Goal: Task Accomplishment & Management: Manage account settings

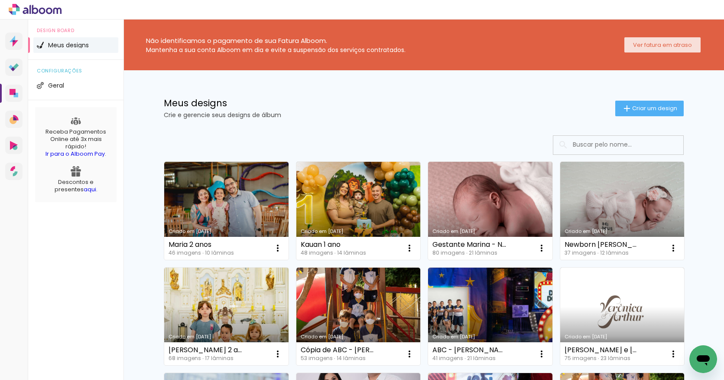
click at [0, 0] on slot "Ver fatura em atraso" at bounding box center [0, 0] width 0 height 0
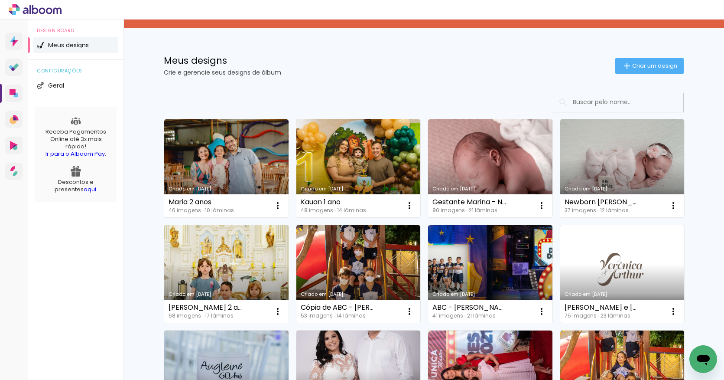
scroll to position [69, 0]
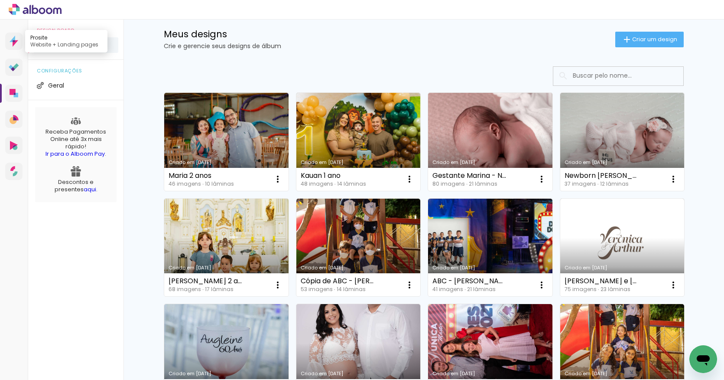
click at [12, 45] on icon at bounding box center [14, 41] width 9 height 11
